Goal: Information Seeking & Learning: Learn about a topic

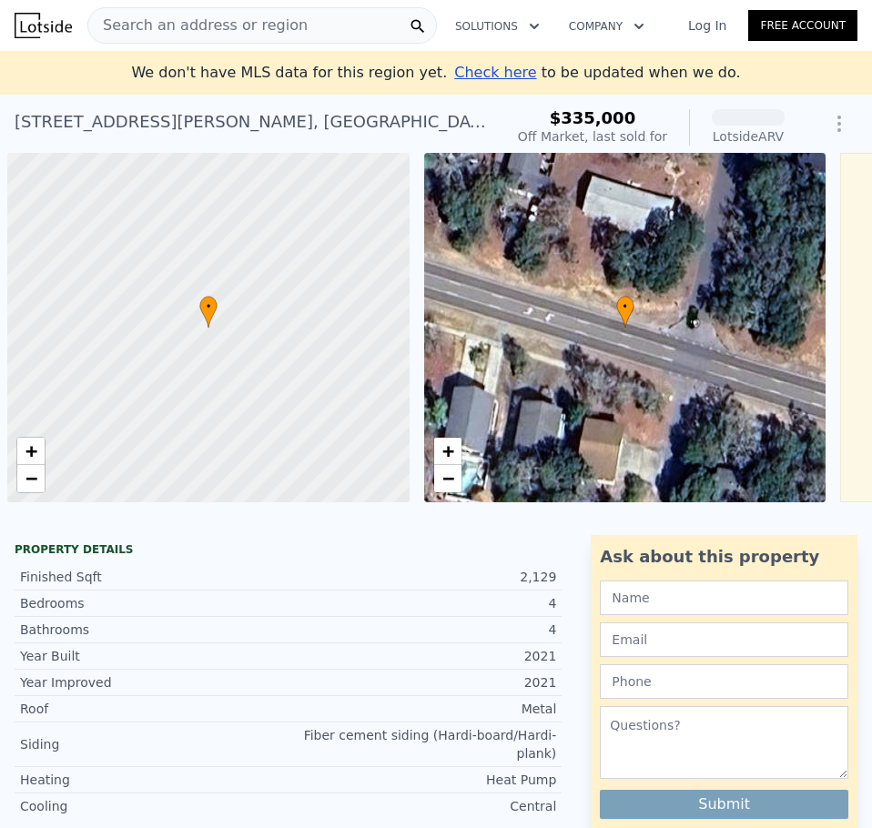
scroll to position [0, 7]
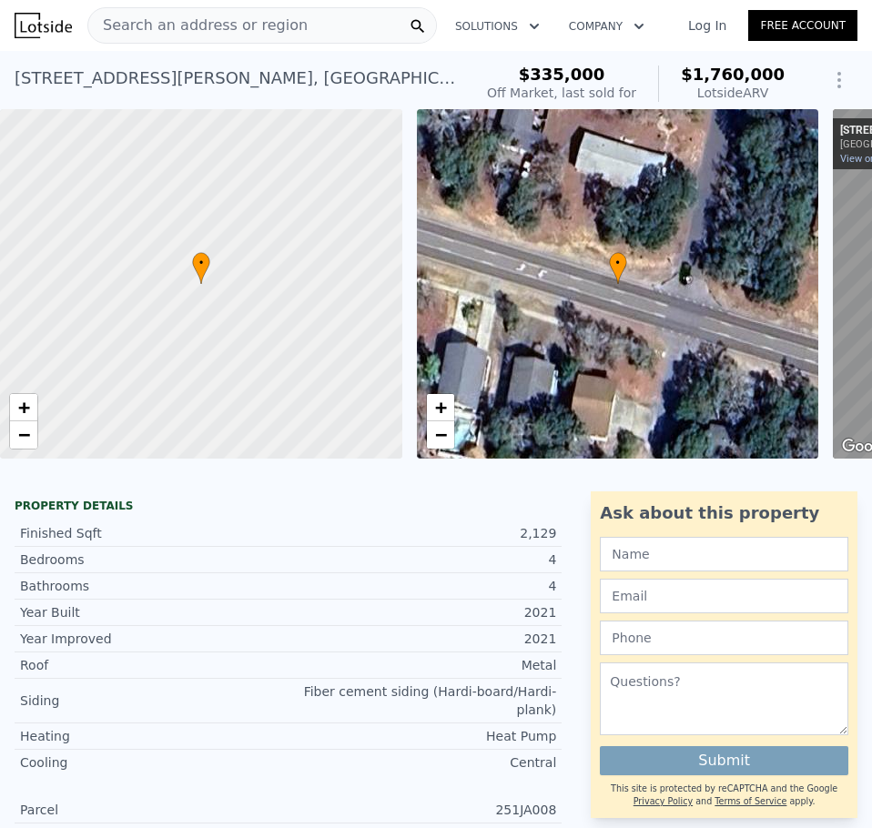
click at [120, 22] on span "Search an address or region" at bounding box center [197, 26] width 219 height 22
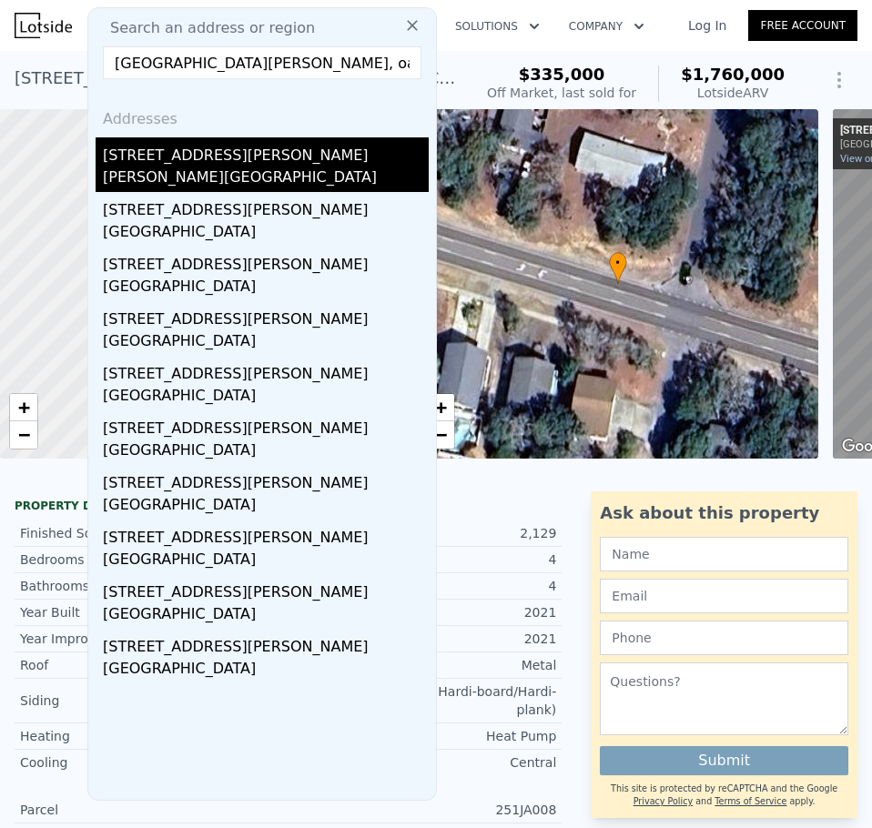
type input "[GEOGRAPHIC_DATA][PERSON_NAME], oak"
click at [147, 148] on div "[STREET_ADDRESS][PERSON_NAME]" at bounding box center [266, 151] width 326 height 29
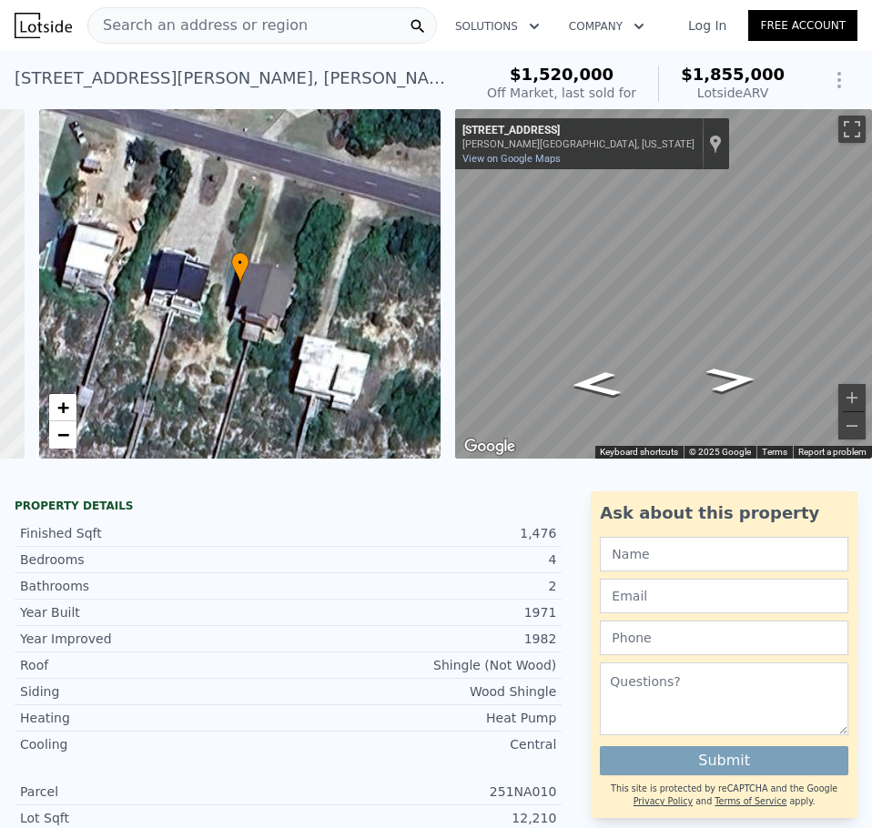
type input "4"
type input "5"
type input "3"
type input "1744"
type input "2070"
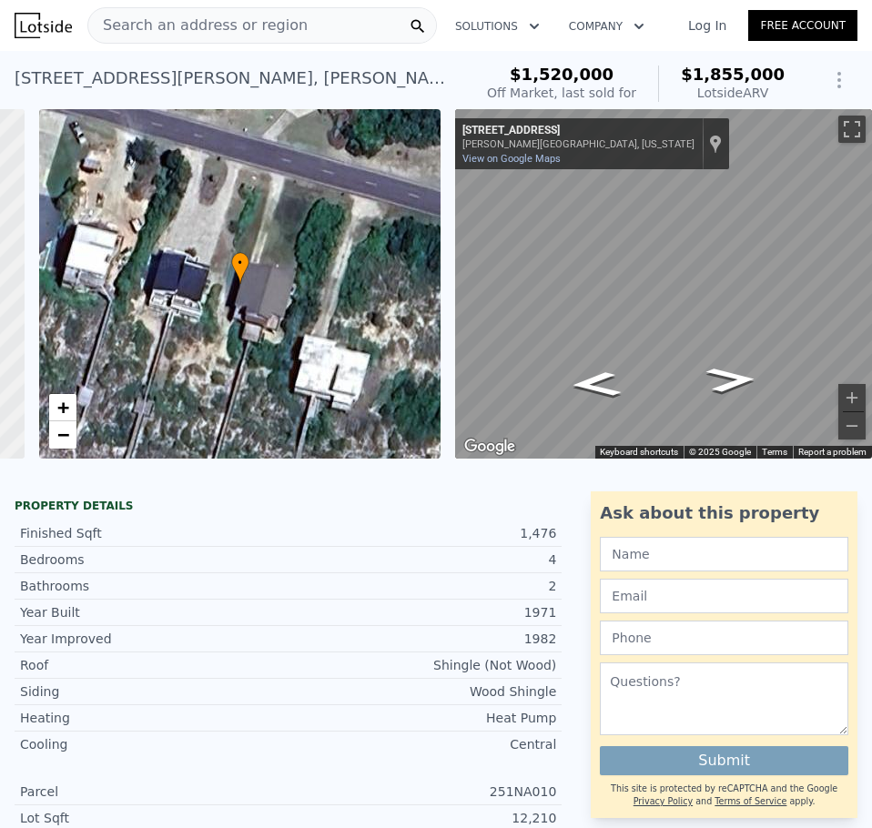
type input "7545"
type input "12528"
type input "$ 1,760,000"
type input "6"
type input "$ 1,292,149"
